Goal: Find specific page/section: Find specific page/section

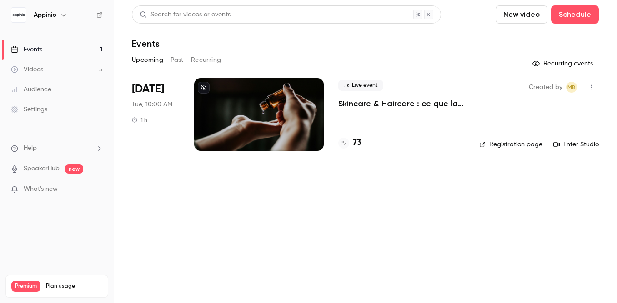
click at [379, 104] on p "Skincare & Haircare : ce que la Gen Z attend vraiment des marques" at bounding box center [401, 103] width 126 height 11
